Goal: Navigation & Orientation: Go to known website

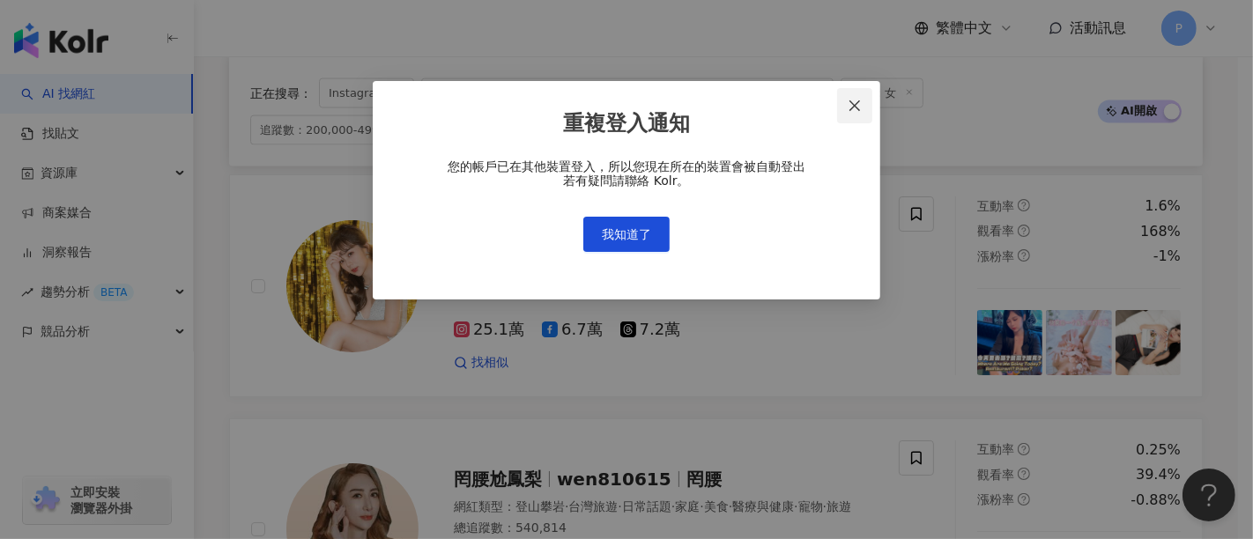
click at [867, 104] on div "重複登入通知 您的帳戶已在其他裝置登入，所以您現在所在的裝置會被自動登出 若有疑問請聯絡 Kolr。 我知道了" at bounding box center [627, 190] width 508 height 219
click at [865, 105] on span "Close" at bounding box center [854, 106] width 35 height 14
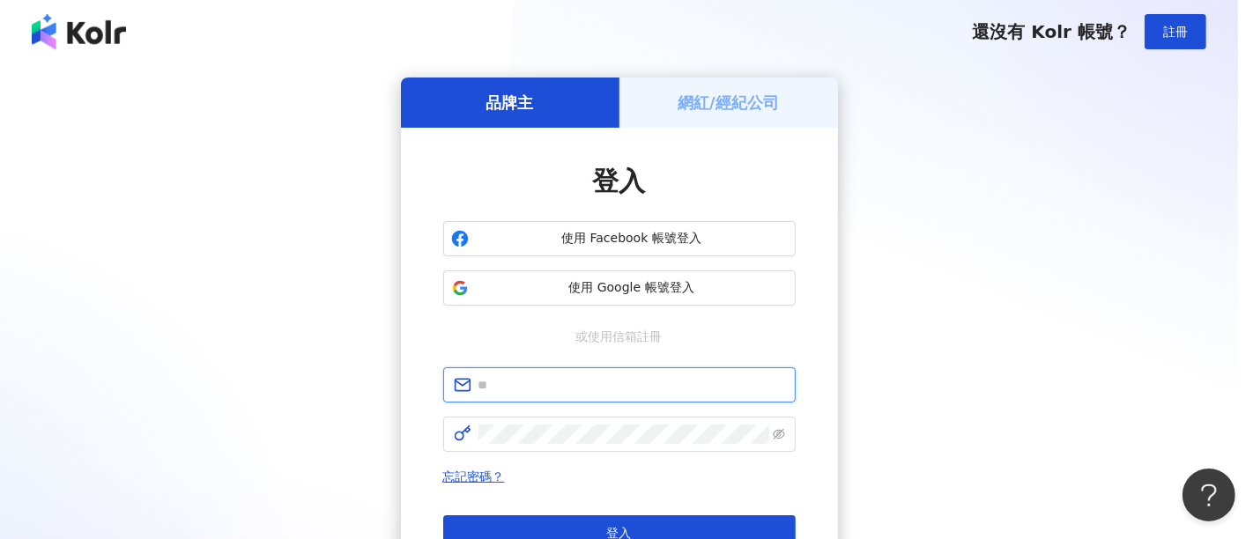
type input "**********"
